Goal: Transaction & Acquisition: Purchase product/service

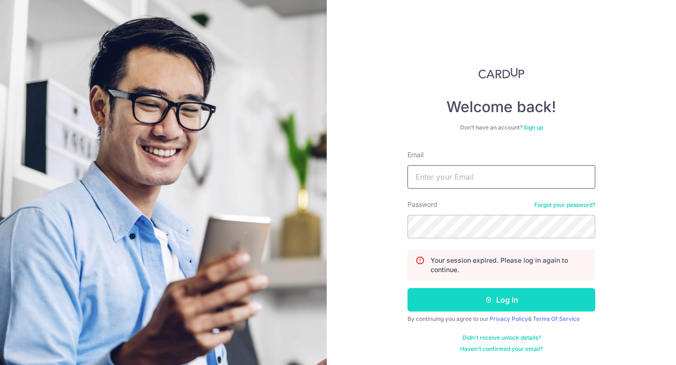
type input "ivintang.bls@gmail.com"
click at [529, 297] on button "Log in" at bounding box center [501, 299] width 188 height 23
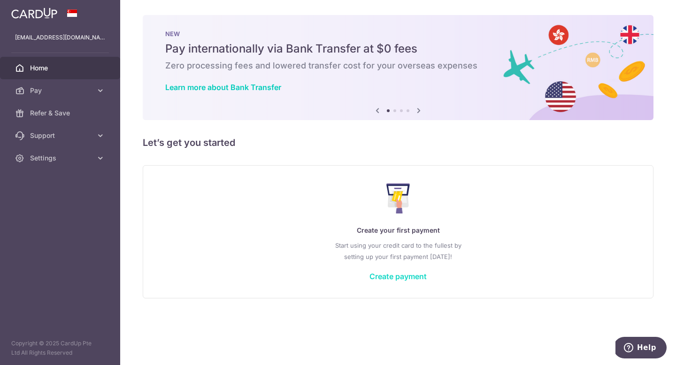
click at [407, 274] on link "Create payment" at bounding box center [397, 276] width 57 height 9
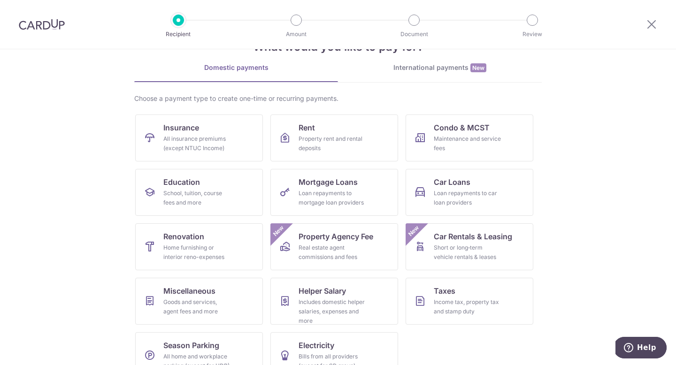
scroll to position [55, 0]
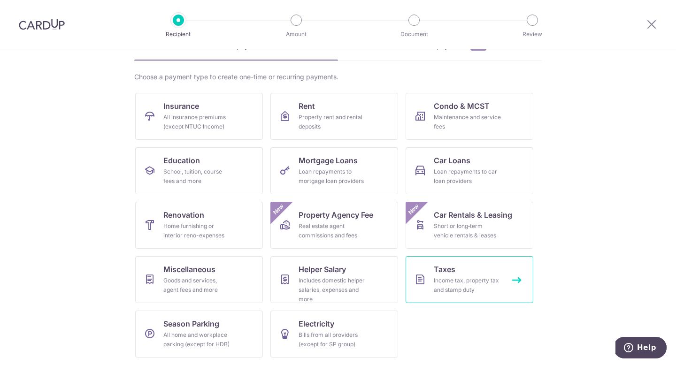
click at [454, 272] on span "Taxes" at bounding box center [445, 269] width 22 height 11
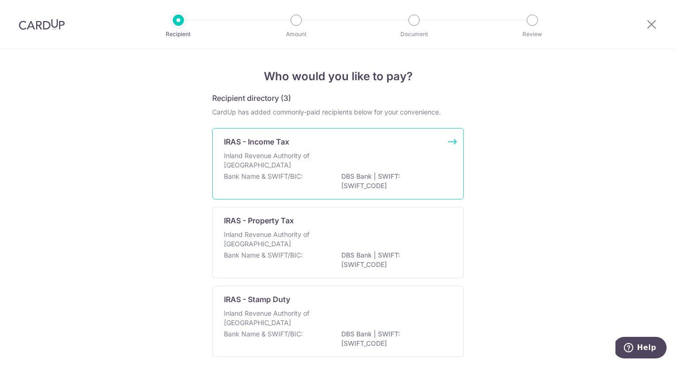
click at [402, 174] on p "DBS Bank | SWIFT: DBSSSGSGXXX" at bounding box center [393, 181] width 105 height 19
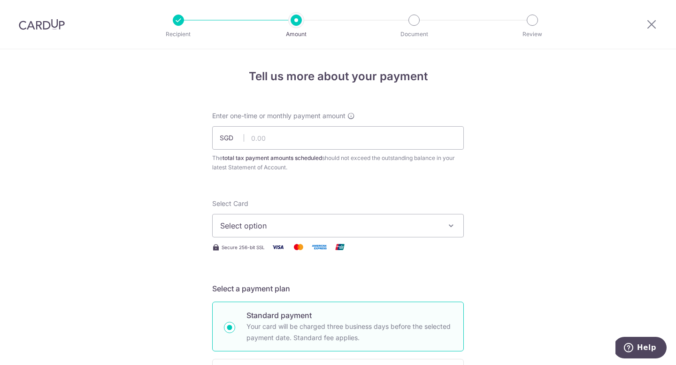
click at [451, 222] on icon "button" at bounding box center [450, 225] width 9 height 9
click at [351, 138] on input "text" at bounding box center [338, 137] width 252 height 23
type input "7,570.32"
click at [456, 230] on button "Select option" at bounding box center [338, 225] width 252 height 23
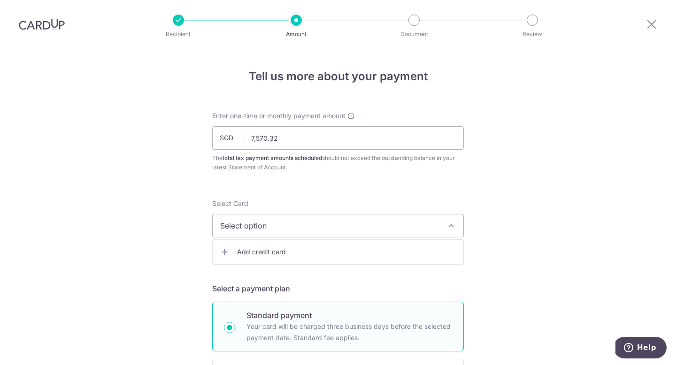
click at [224, 252] on icon at bounding box center [224, 251] width 9 height 9
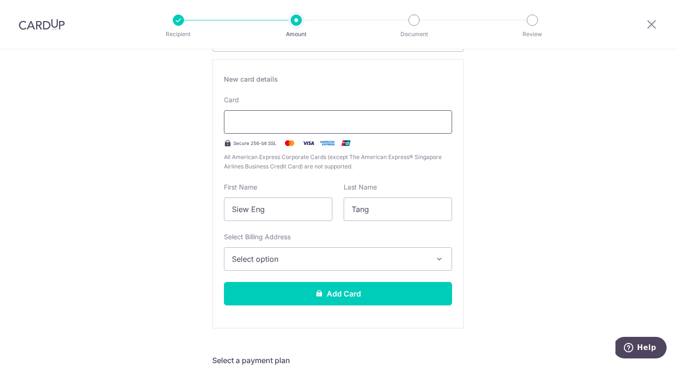
scroll to position [187, 0]
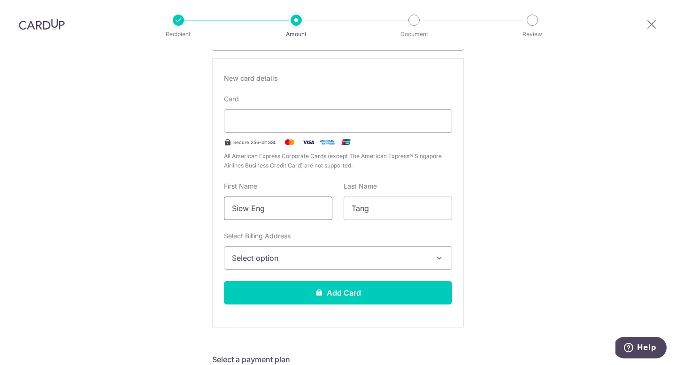
click at [277, 212] on input "Siew Eng" at bounding box center [278, 208] width 108 height 23
type input "S"
type input "[PERSON_NAME]"
type input "t"
type input "TANG"
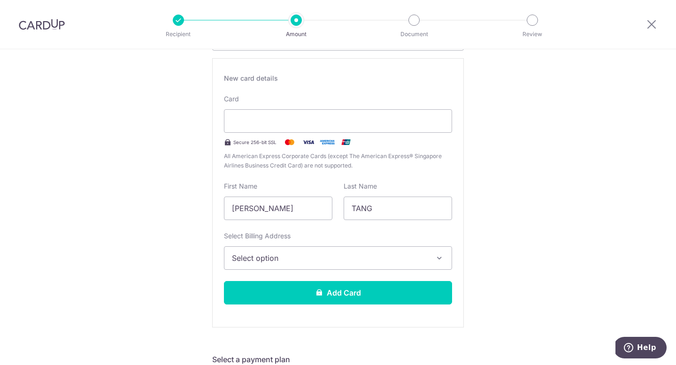
click at [444, 258] on button "Select option" at bounding box center [338, 257] width 228 height 23
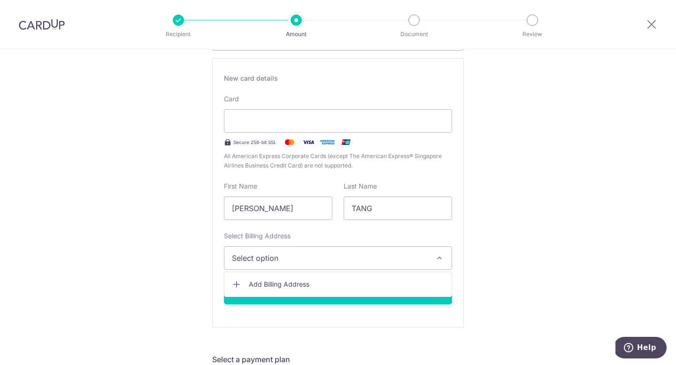
click at [240, 283] on icon at bounding box center [236, 284] width 9 height 9
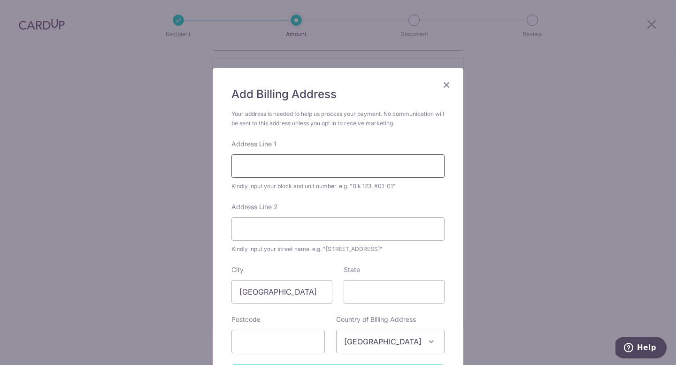
click at [385, 161] on input "Address Line 1" at bounding box center [337, 165] width 213 height 23
type input "[STREET_ADDRESS]"
type input "LOBBY 8, #03-15"
type input "Please select region, state or province"
type input "118572"
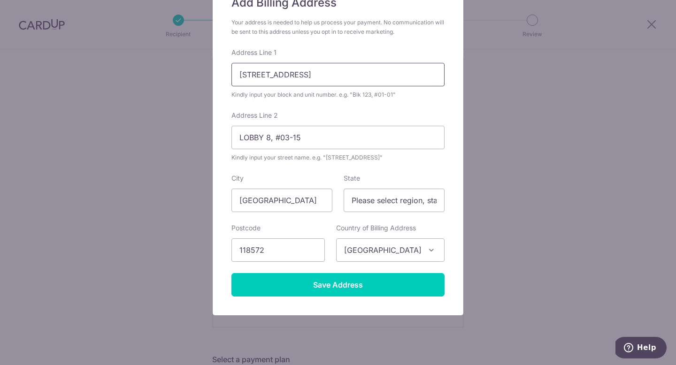
scroll to position [95, 0]
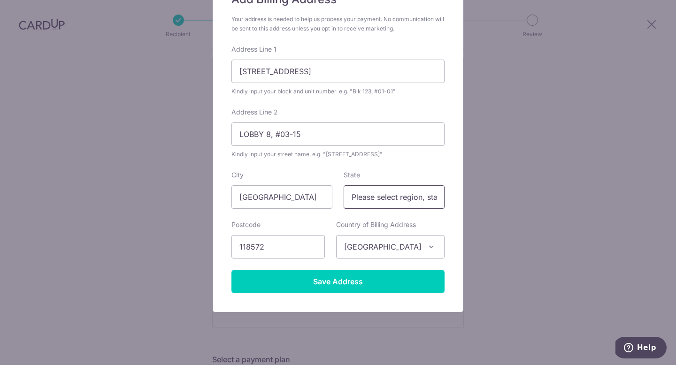
click at [432, 199] on input "Please select region, state or province" at bounding box center [394, 196] width 101 height 23
type input "[GEOGRAPHIC_DATA]"
click at [484, 225] on div "Add Billing Address Your address is needed to help us process your payment. No …" at bounding box center [338, 182] width 676 height 365
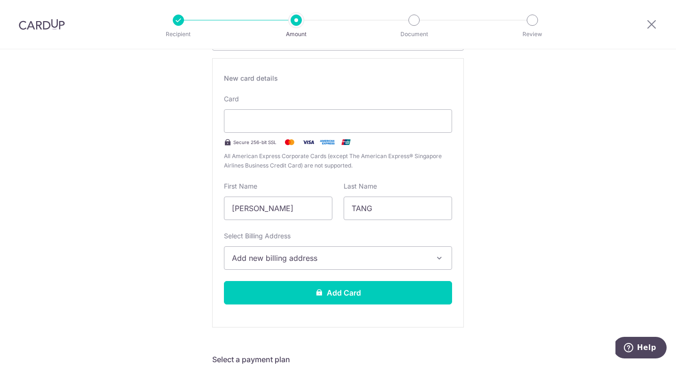
click at [438, 258] on icon "button" at bounding box center [439, 257] width 9 height 9
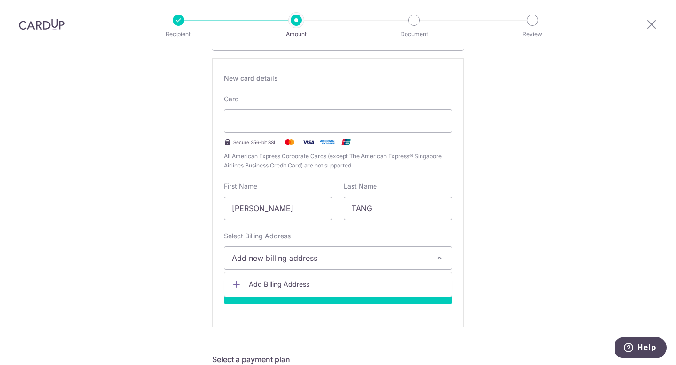
click at [237, 284] on icon at bounding box center [236, 284] width 9 height 9
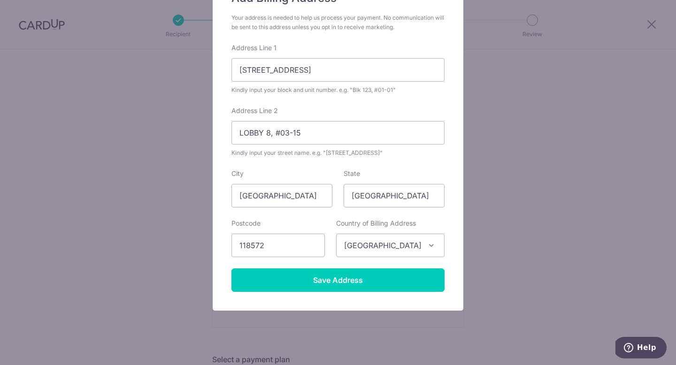
scroll to position [110, 0]
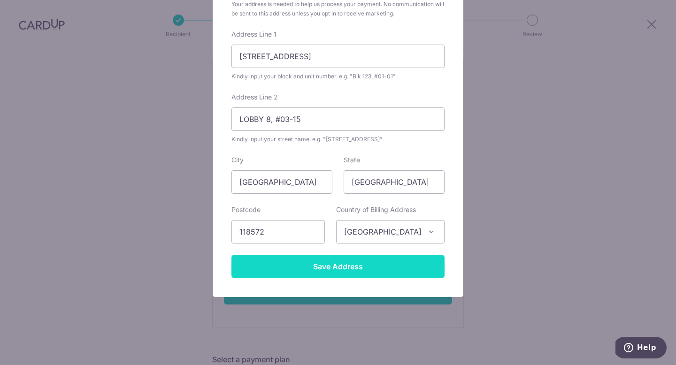
click at [382, 264] on input "Save Address" at bounding box center [337, 266] width 213 height 23
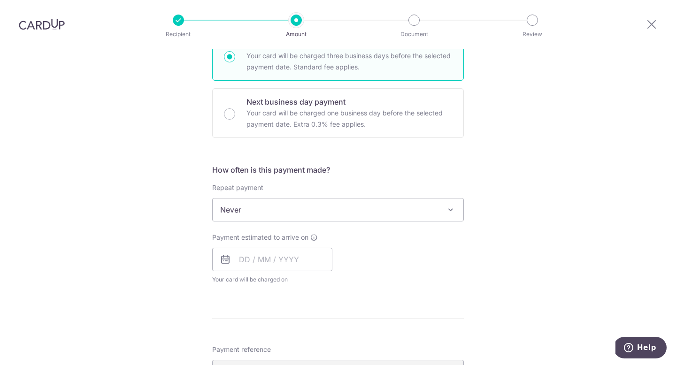
scroll to position [529, 0]
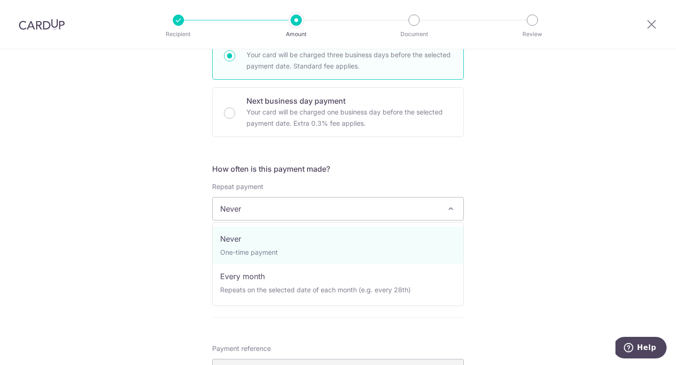
click at [454, 210] on span at bounding box center [450, 208] width 11 height 11
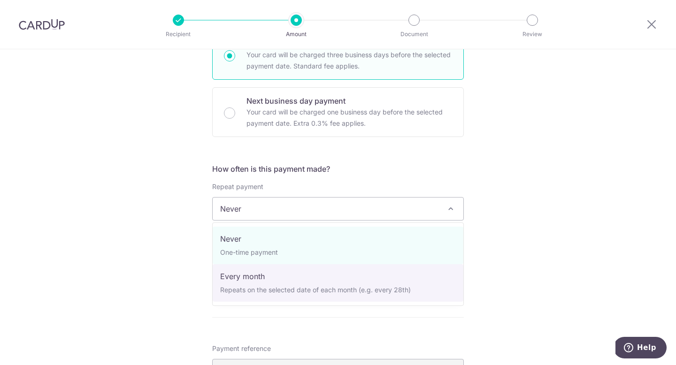
select select "3"
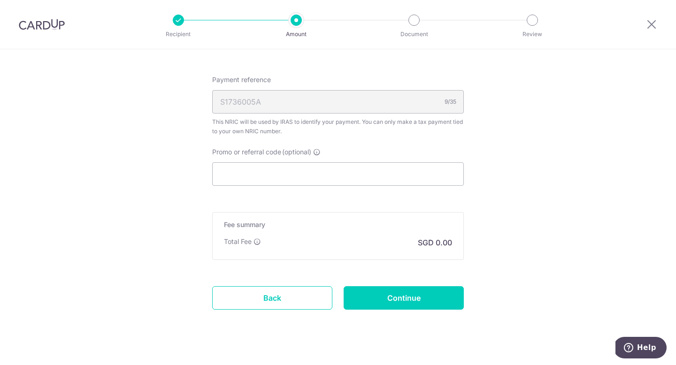
scroll to position [920, 0]
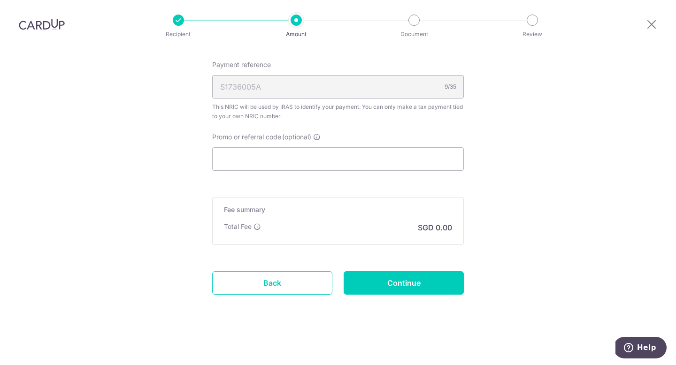
drag, startPoint x: 495, startPoint y: 229, endPoint x: 102, endPoint y: 265, distance: 394.4
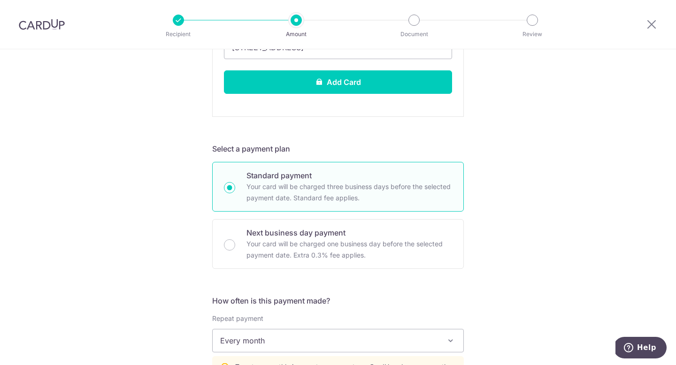
scroll to position [398, 0]
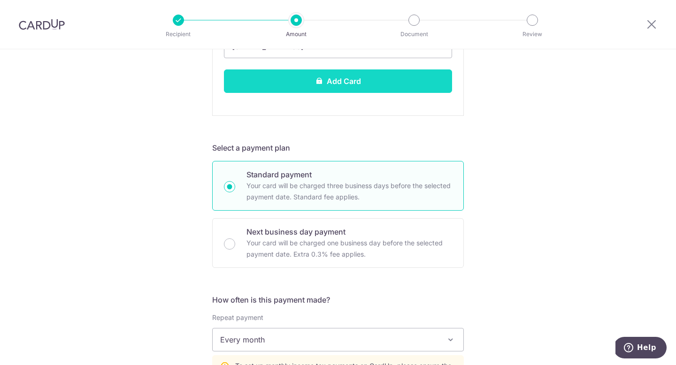
click at [362, 78] on button "Add Card" at bounding box center [338, 80] width 228 height 23
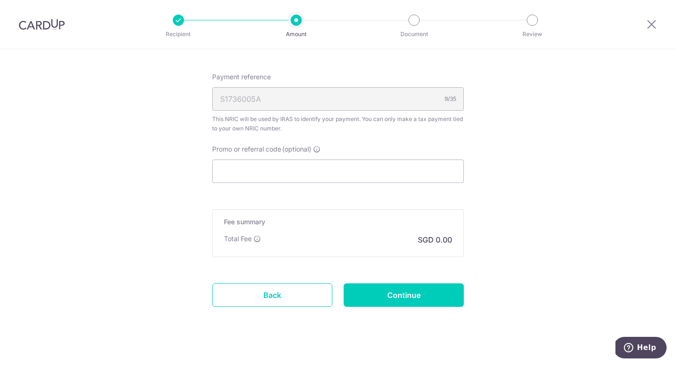
scroll to position [920, 0]
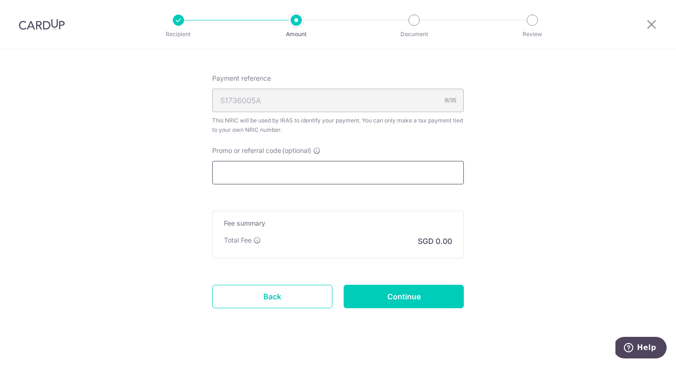
click at [398, 170] on input "Promo or referral code (optional)" at bounding box center [338, 172] width 252 height 23
type input "v"
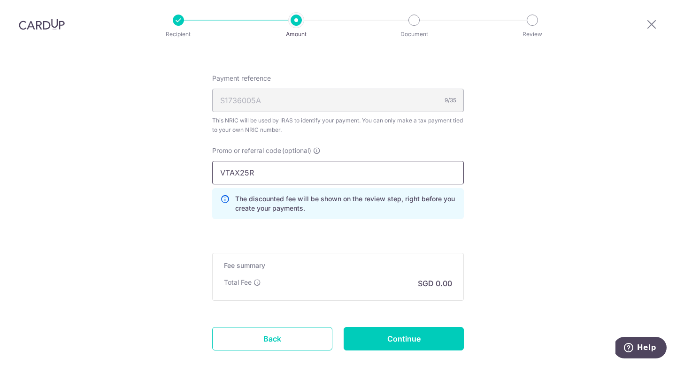
type input "VTAX25R"
click at [395, 172] on input "VTAX25R" at bounding box center [338, 172] width 252 height 23
click at [339, 290] on div "Fee summary Base fee Extend fee Next-day fee Total Fee SGD 0.00" at bounding box center [338, 277] width 252 height 48
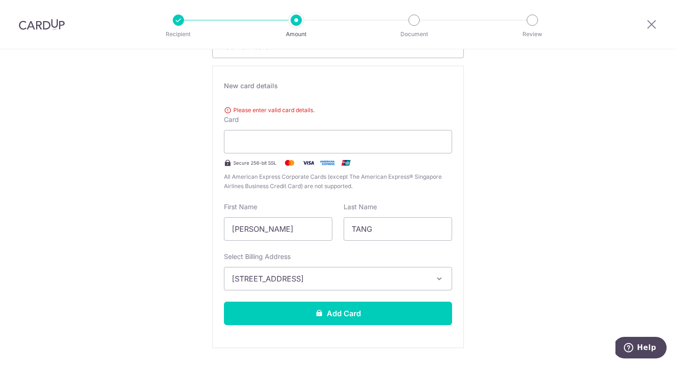
scroll to position [180, 0]
